Goal: Task Accomplishment & Management: Use online tool/utility

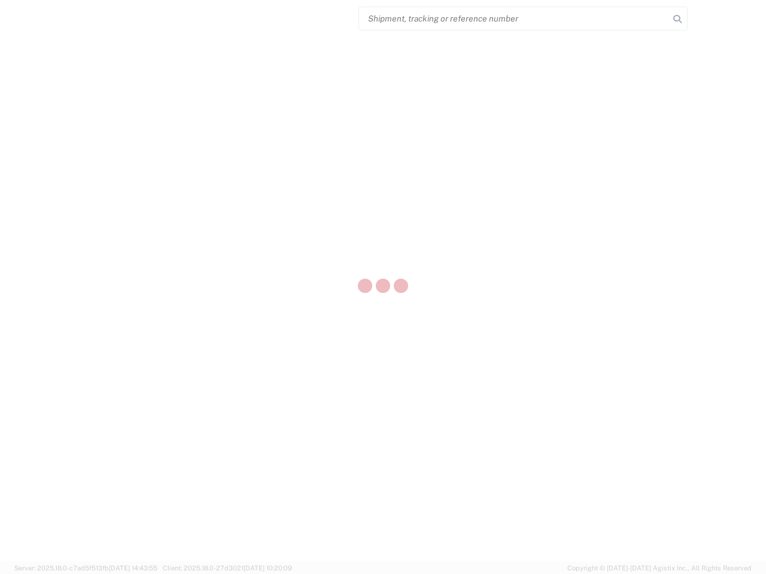
select select "US"
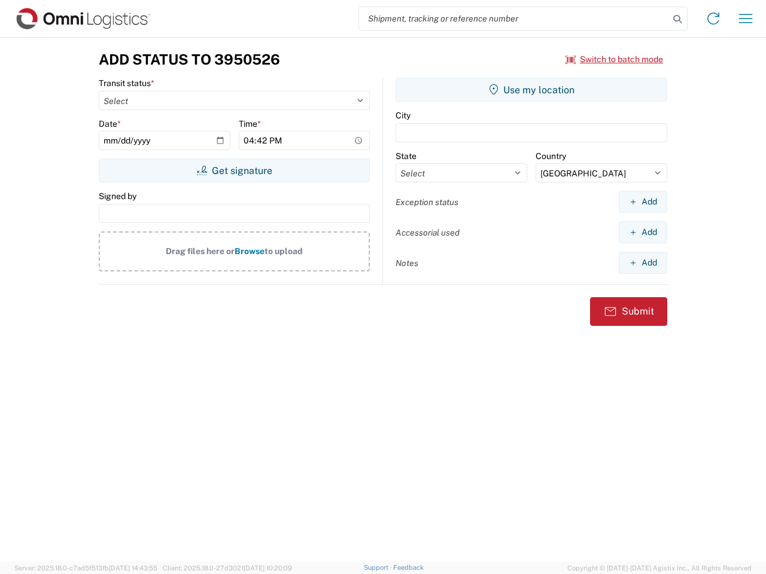
click at [514, 19] on input "search" at bounding box center [514, 18] width 310 height 23
click at [677, 19] on icon at bounding box center [677, 19] width 17 height 17
click at [713, 19] on icon at bounding box center [712, 18] width 19 height 19
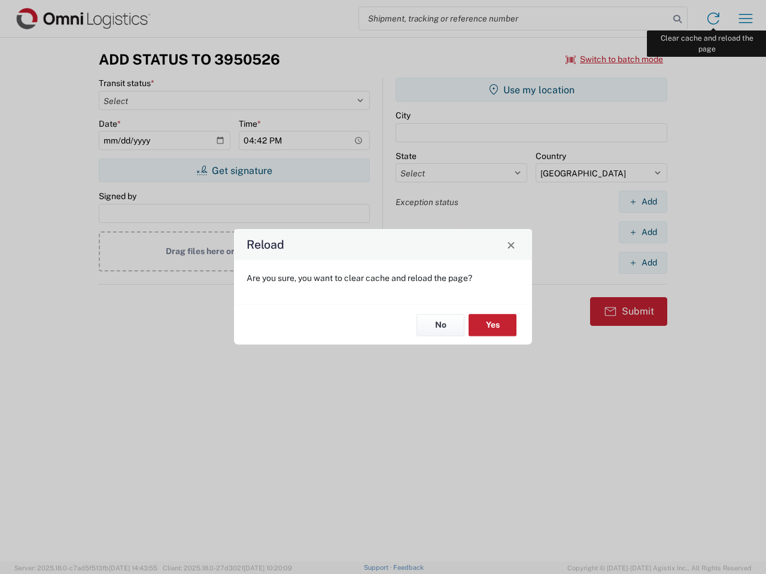
click at [745, 19] on div "Reload Are you sure, you want to clear cache and reload the page? No Yes" at bounding box center [383, 287] width 766 height 574
click at [614, 59] on div "Reload Are you sure, you want to clear cache and reload the page? No Yes" at bounding box center [383, 287] width 766 height 574
click at [234, 170] on div "Reload Are you sure, you want to clear cache and reload the page? No Yes" at bounding box center [383, 287] width 766 height 574
click at [531, 90] on div "Reload Are you sure, you want to clear cache and reload the page? No Yes" at bounding box center [383, 287] width 766 height 574
click at [642, 202] on div "Reload Are you sure, you want to clear cache and reload the page? No Yes" at bounding box center [383, 287] width 766 height 574
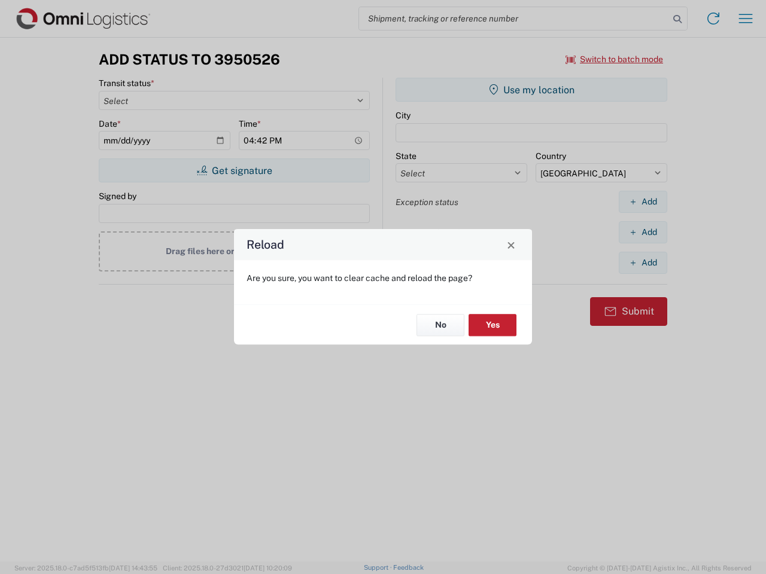
click at [642, 232] on div "Reload Are you sure, you want to clear cache and reload the page? No Yes" at bounding box center [383, 287] width 766 height 574
click at [642, 263] on div "Reload Are you sure, you want to clear cache and reload the page? No Yes" at bounding box center [383, 287] width 766 height 574
